Goal: Feedback & Contribution: Leave review/rating

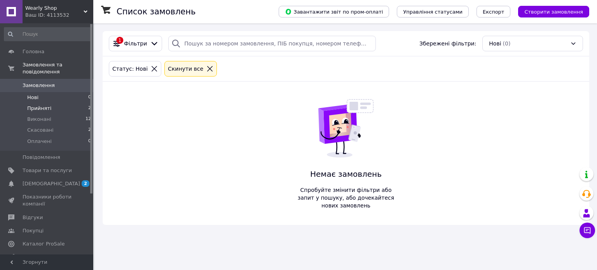
click at [68, 103] on li "Прийняті 2" at bounding box center [48, 108] width 96 height 11
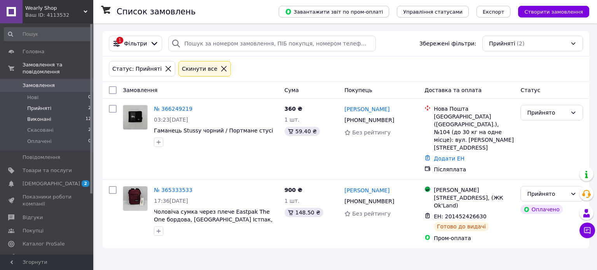
click at [61, 114] on li "Виконані 12" at bounding box center [48, 119] width 96 height 11
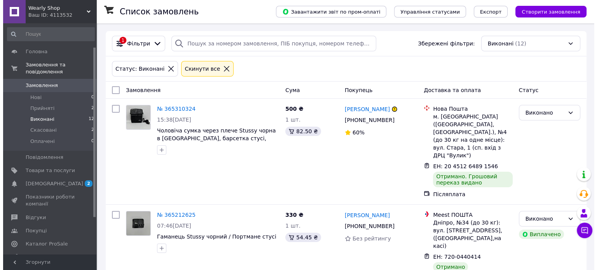
scroll to position [82, 0]
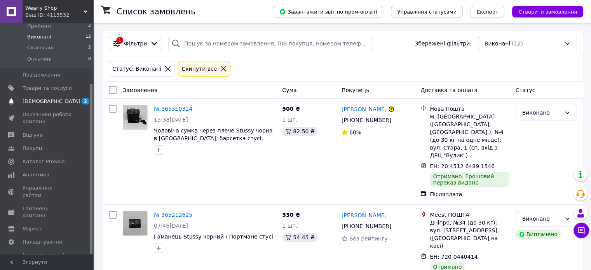
click at [50, 95] on link "[DEMOGRAPHIC_DATA] 2 0" at bounding box center [48, 101] width 96 height 13
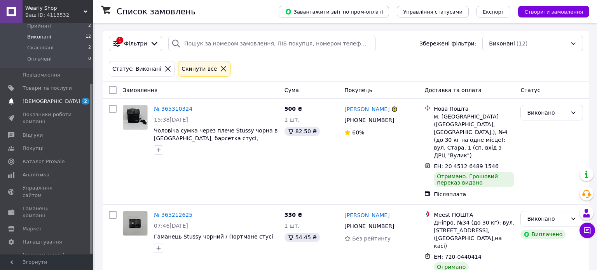
scroll to position [5, 0]
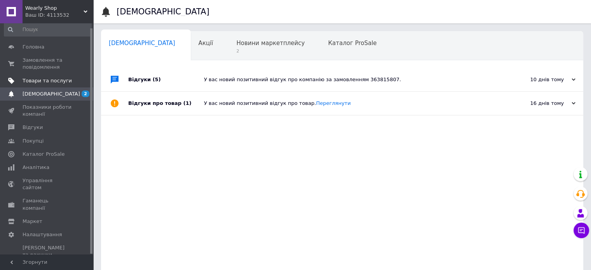
click at [50, 79] on span "Товари та послуги" at bounding box center [47, 80] width 49 height 7
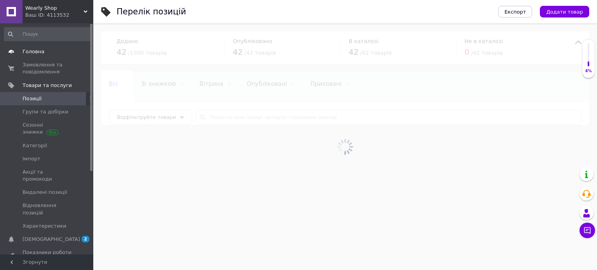
click at [35, 50] on span "Головна" at bounding box center [34, 51] width 22 height 7
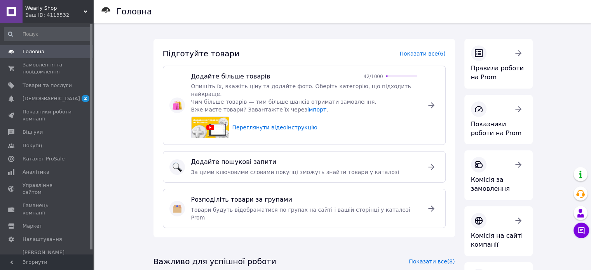
click at [36, 44] on div "Головна Замовлення та повідомлення 0 0 Товари та послуги Сповіщення 2 0 Показни…" at bounding box center [48, 139] width 96 height 233
click at [31, 50] on span "Головна" at bounding box center [34, 51] width 22 height 7
click at [31, 74] on span "Замовлення та повідомлення" at bounding box center [47, 68] width 49 height 14
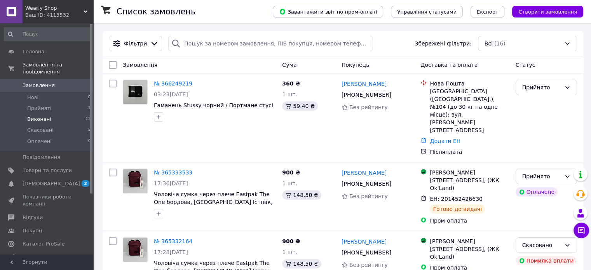
click at [43, 114] on li "Виконані 12" at bounding box center [48, 119] width 96 height 11
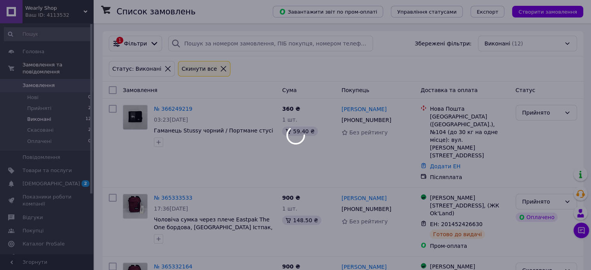
click at [45, 101] on div at bounding box center [295, 135] width 591 height 270
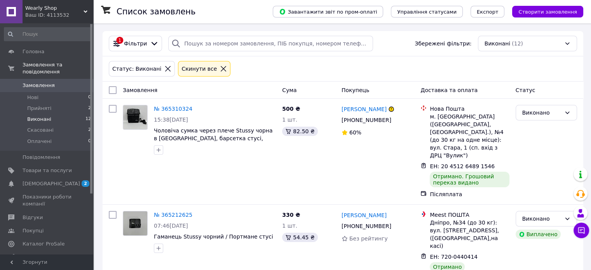
click at [45, 105] on span "Прийняті" at bounding box center [39, 108] width 24 height 7
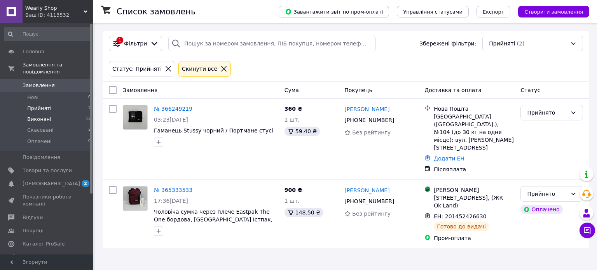
click at [64, 114] on li "Виконані 12" at bounding box center [48, 119] width 96 height 11
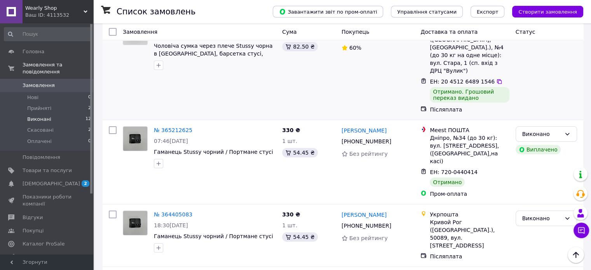
scroll to position [39, 0]
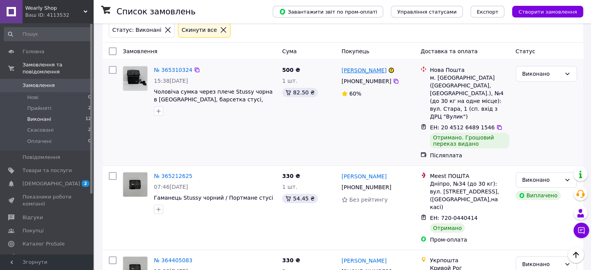
click at [365, 73] on link "[PERSON_NAME]" at bounding box center [363, 70] width 45 height 8
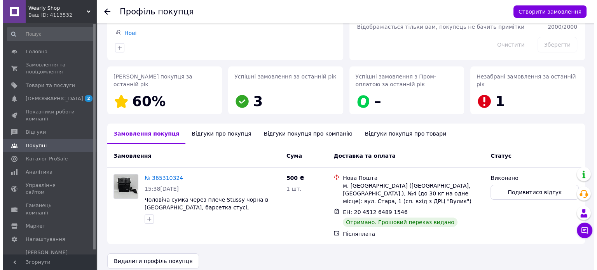
scroll to position [78, 0]
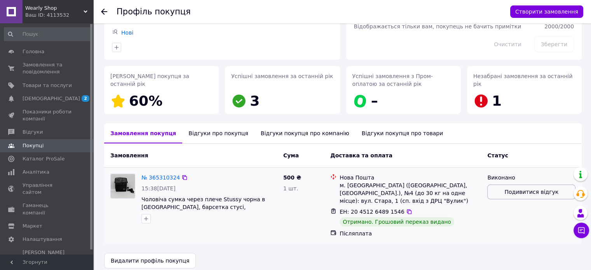
click at [522, 192] on span "Подивитися відгук" at bounding box center [531, 192] width 54 height 8
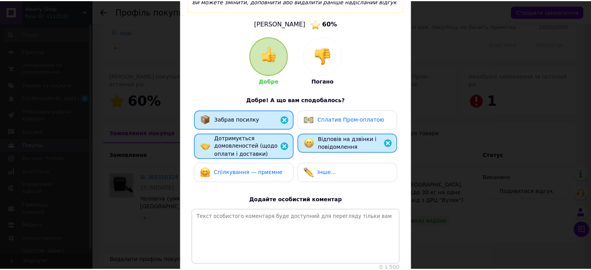
scroll to position [78, 0]
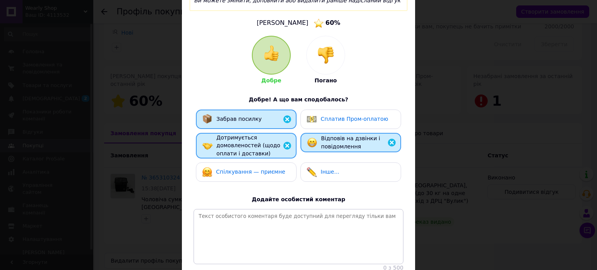
click at [135, 39] on div "× Оцініть замовлення покупця Ви можете змінити, доповнити або видалити раніше н…" at bounding box center [298, 135] width 597 height 270
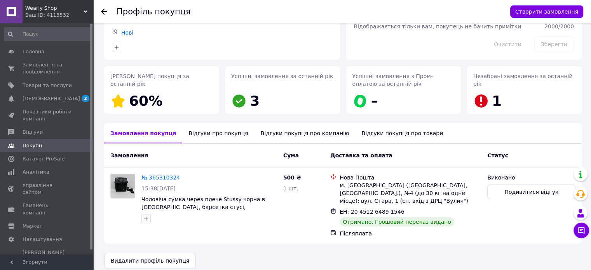
click at [105, 14] on div at bounding box center [104, 12] width 6 height 8
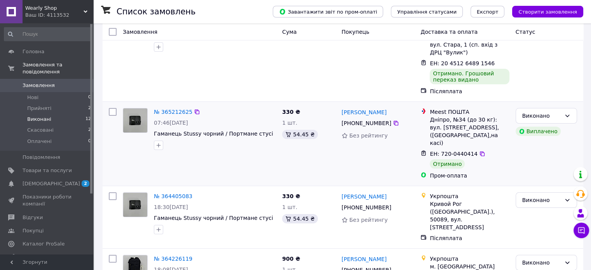
scroll to position [117, 0]
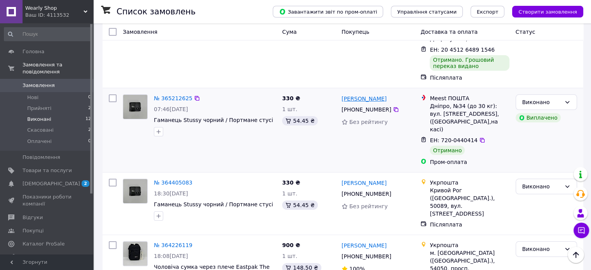
click at [372, 95] on link "[PERSON_NAME]" at bounding box center [363, 99] width 45 height 8
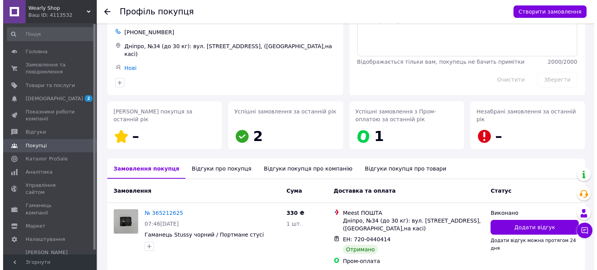
scroll to position [76, 0]
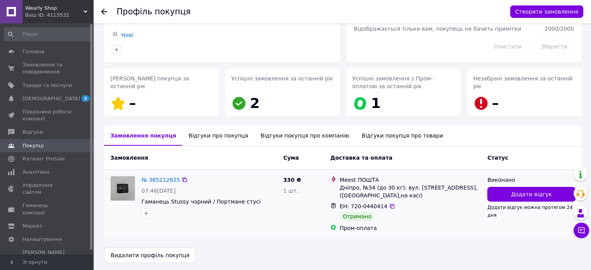
drag, startPoint x: 345, startPoint y: 84, endPoint x: 283, endPoint y: 223, distance: 152.7
click at [283, 223] on div "330 ₴ 1 шт." at bounding box center [303, 204] width 47 height 62
click at [544, 197] on button "Додати відгук" at bounding box center [531, 194] width 88 height 15
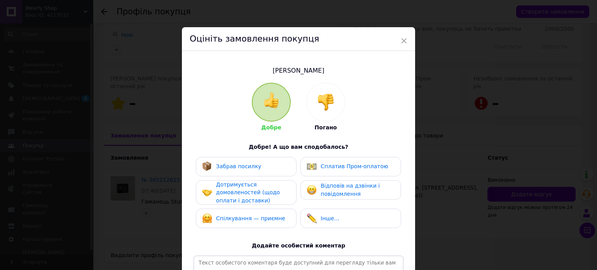
click at [273, 103] on img at bounding box center [271, 100] width 16 height 16
click at [259, 167] on div "Забрав посилку" at bounding box center [246, 167] width 88 height 10
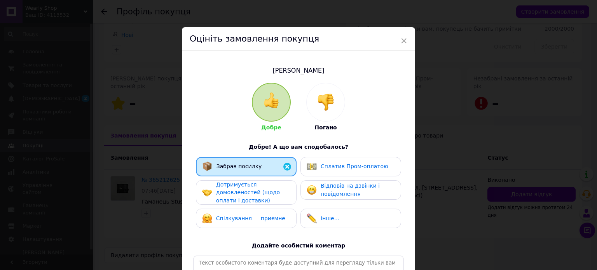
click at [242, 190] on span "Дотримується домовленостей (щодо оплати і доставки)" at bounding box center [248, 192] width 64 height 22
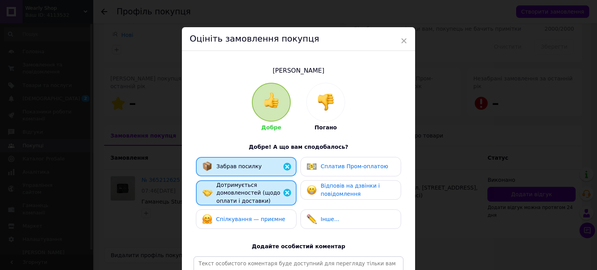
click at [328, 103] on img at bounding box center [325, 102] width 17 height 17
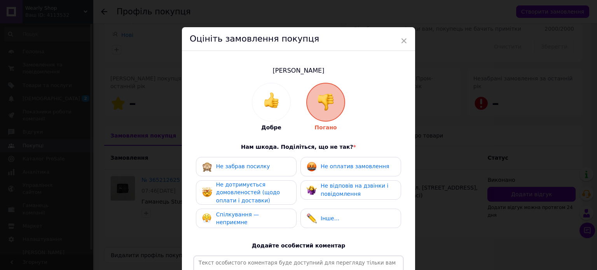
click at [268, 100] on img at bounding box center [271, 100] width 16 height 16
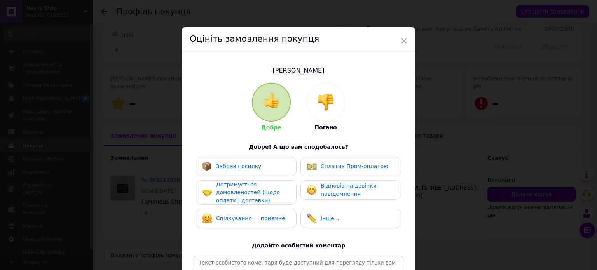
click at [249, 166] on span "Забрав посилку" at bounding box center [238, 166] width 45 height 6
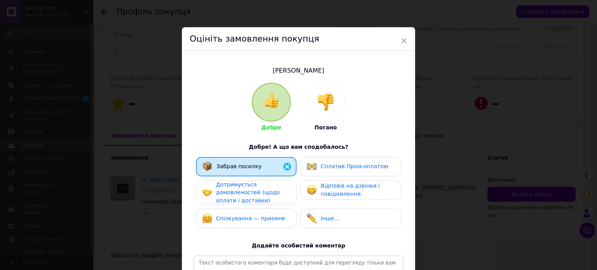
click at [244, 189] on span "Дотримується домовленостей (щодо оплати і доставки)" at bounding box center [248, 192] width 64 height 22
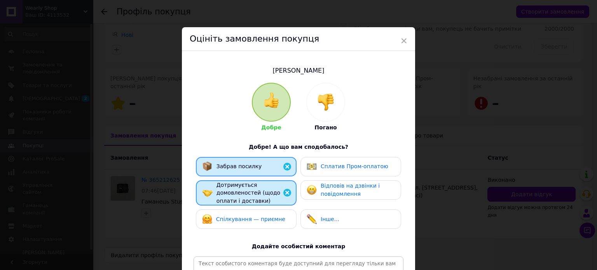
click at [334, 167] on span "Сплатив Пром-оплатою" at bounding box center [354, 166] width 68 height 6
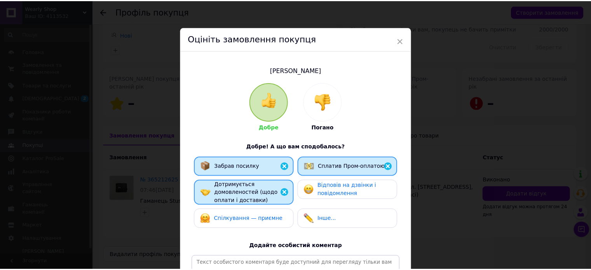
scroll to position [115, 0]
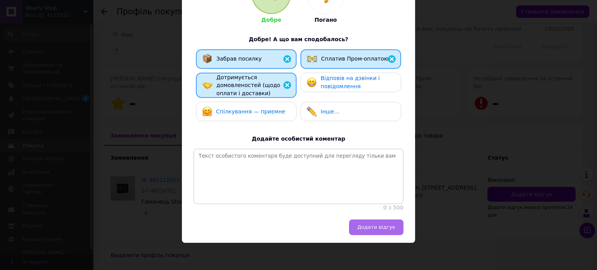
click at [368, 222] on button "Додати відгук" at bounding box center [376, 227] width 54 height 16
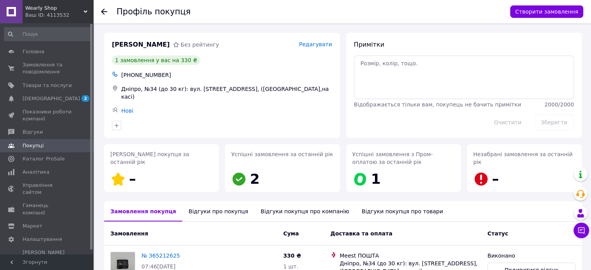
scroll to position [0, 0]
click at [107, 10] on div at bounding box center [109, 11] width 16 height 23
click at [101, 12] on icon at bounding box center [104, 12] width 6 height 6
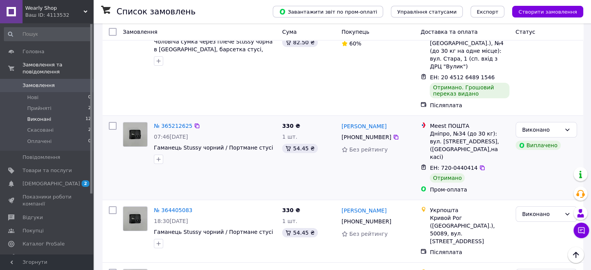
scroll to position [78, 0]
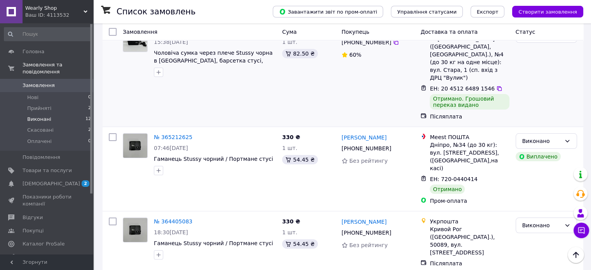
drag, startPoint x: 414, startPoint y: 119, endPoint x: 289, endPoint y: 69, distance: 134.6
click at [289, 69] on div "500 ₴ 1 шт. 82.50 ₴" at bounding box center [308, 73] width 59 height 99
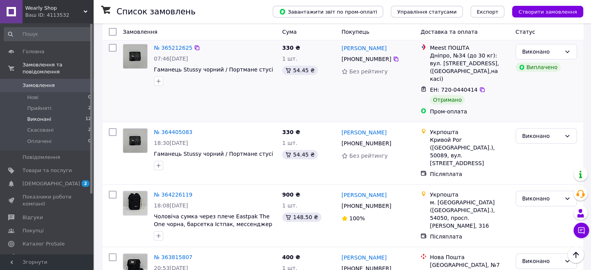
scroll to position [233, 0]
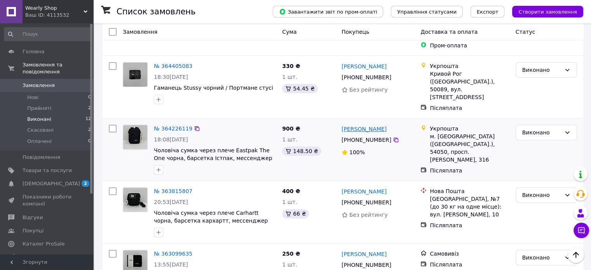
click at [375, 125] on link "[PERSON_NAME]" at bounding box center [363, 129] width 45 height 8
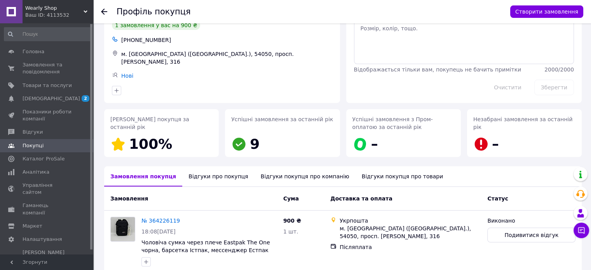
scroll to position [70, 0]
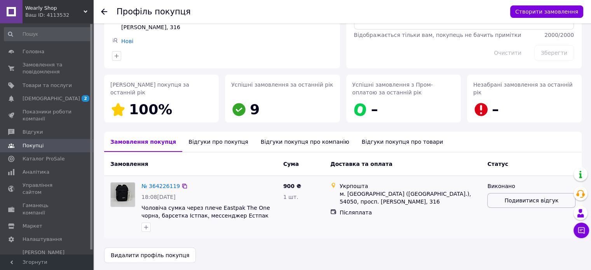
click at [502, 204] on button "Подивитися відгук" at bounding box center [531, 200] width 88 height 15
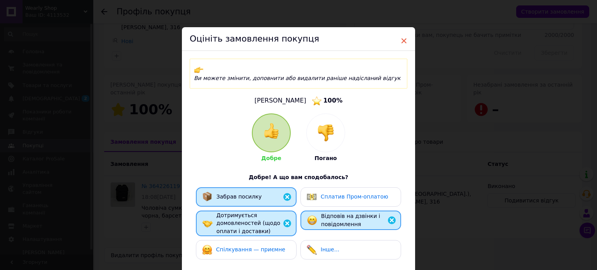
click at [402, 38] on span "×" at bounding box center [403, 40] width 7 height 13
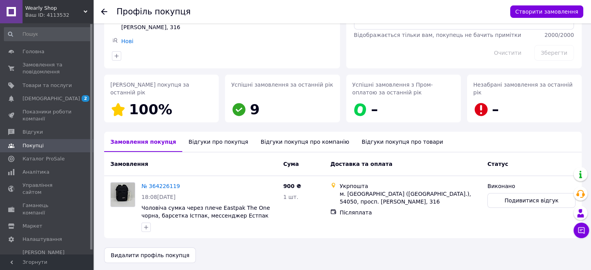
click at [103, 15] on div at bounding box center [104, 12] width 6 height 8
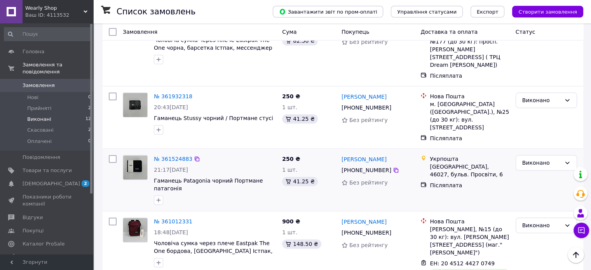
scroll to position [553, 0]
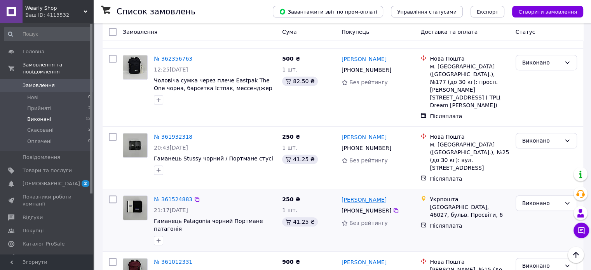
click at [358, 196] on link "[PERSON_NAME]" at bounding box center [363, 200] width 45 height 8
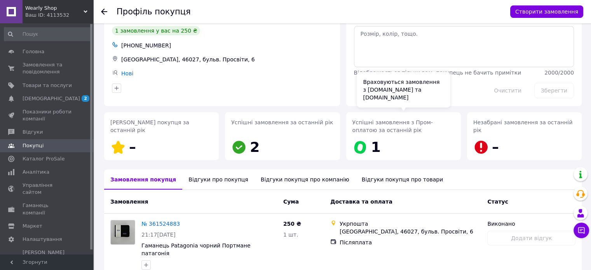
scroll to position [62, 0]
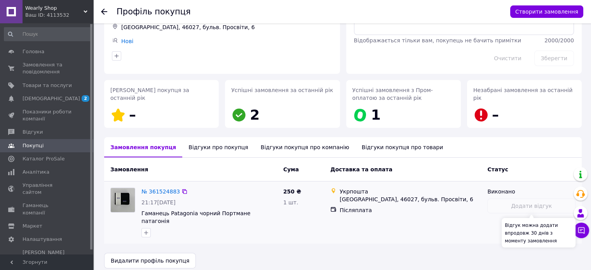
click at [536, 200] on div "Додати відгук" at bounding box center [531, 205] width 88 height 15
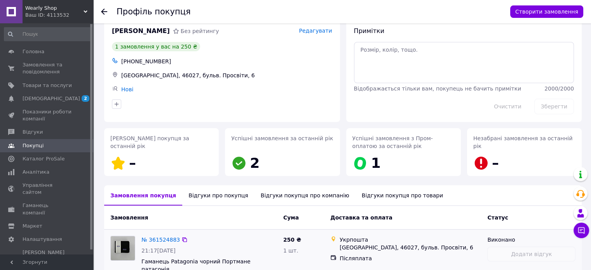
scroll to position [0, 0]
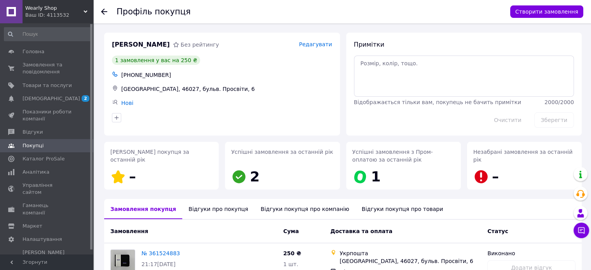
click at [320, 40] on div "[PERSON_NAME] Без рейтингу Редагувати 1 замовлення у вас на 250 ₴ [PHONE_NUMBER…" at bounding box center [222, 84] width 236 height 103
click at [319, 44] on span "Редагувати" at bounding box center [315, 44] width 33 height 6
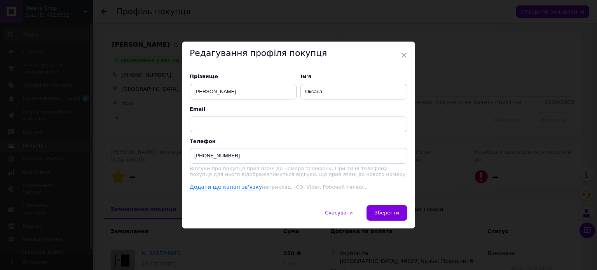
click at [396, 52] on div "Редагування профіля покупця" at bounding box center [298, 54] width 233 height 24
click at [403, 54] on span "×" at bounding box center [403, 55] width 7 height 13
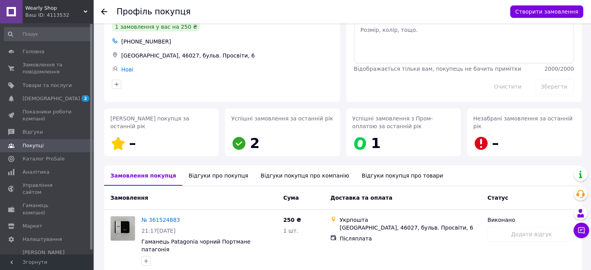
scroll to position [62, 0]
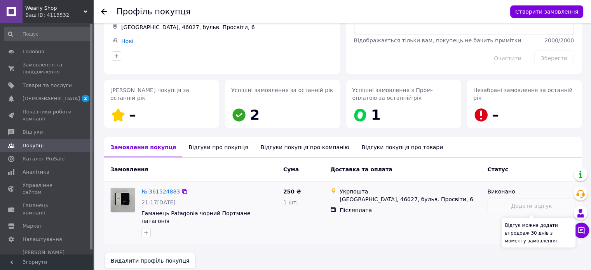
click at [524, 199] on div "Додати відгук" at bounding box center [531, 205] width 88 height 15
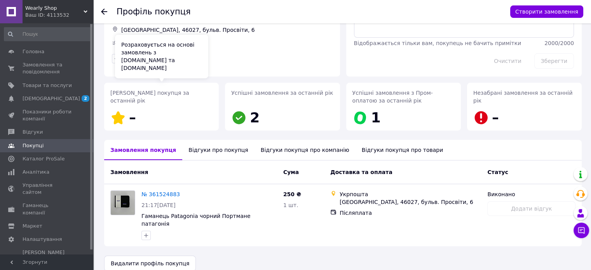
scroll to position [0, 0]
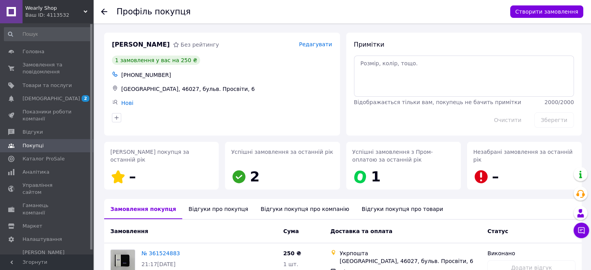
click at [103, 18] on div at bounding box center [109, 11] width 16 height 23
click at [106, 13] on icon at bounding box center [104, 12] width 6 height 6
